Goal: Find specific page/section: Find specific page/section

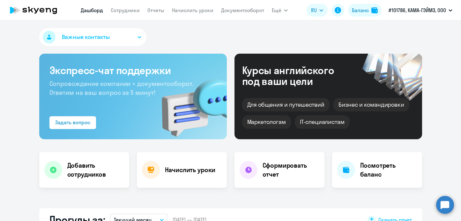
select select "30"
click at [112, 9] on link "Сотрудники" at bounding box center [125, 10] width 29 height 6
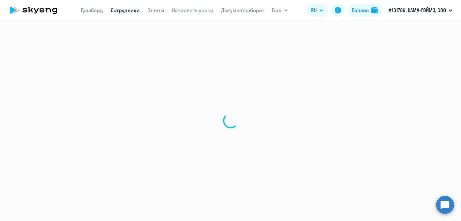
select select "30"
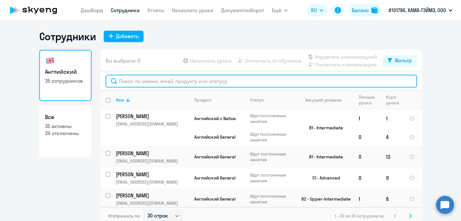
click at [147, 80] on input "text" at bounding box center [261, 81] width 311 height 13
paste input "a.svintsitskiy"
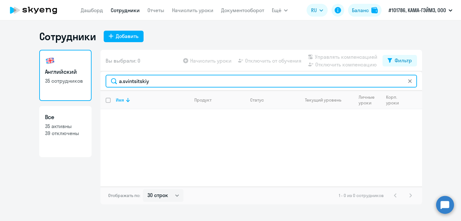
drag, startPoint x: 133, startPoint y: 81, endPoint x: 174, endPoint y: 84, distance: 41.6
click at [174, 84] on input "a.svintsitskiy" at bounding box center [261, 81] width 311 height 13
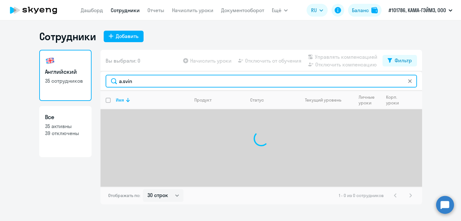
drag, startPoint x: 123, startPoint y: 80, endPoint x: 116, endPoint y: 80, distance: 7.7
click at [116, 80] on input "a.svin" at bounding box center [261, 81] width 311 height 13
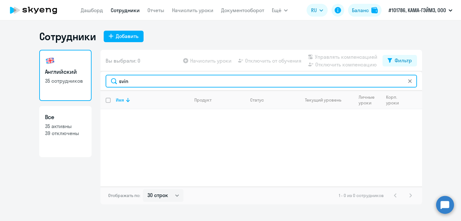
paste input "[PERSON_NAME]"
drag, startPoint x: 130, startPoint y: 82, endPoint x: 122, endPoint y: 81, distance: 8.4
click at [122, 81] on input "svin" at bounding box center [261, 81] width 311 height 13
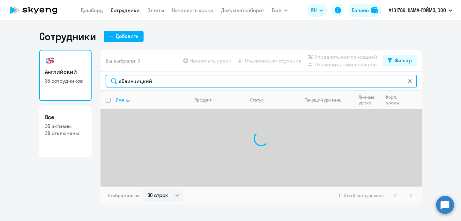
click at [123, 81] on input "sСвинцицкий" at bounding box center [261, 81] width 311 height 13
type input "[PERSON_NAME]"
